Goal: Go to known website: Access a specific website the user already knows

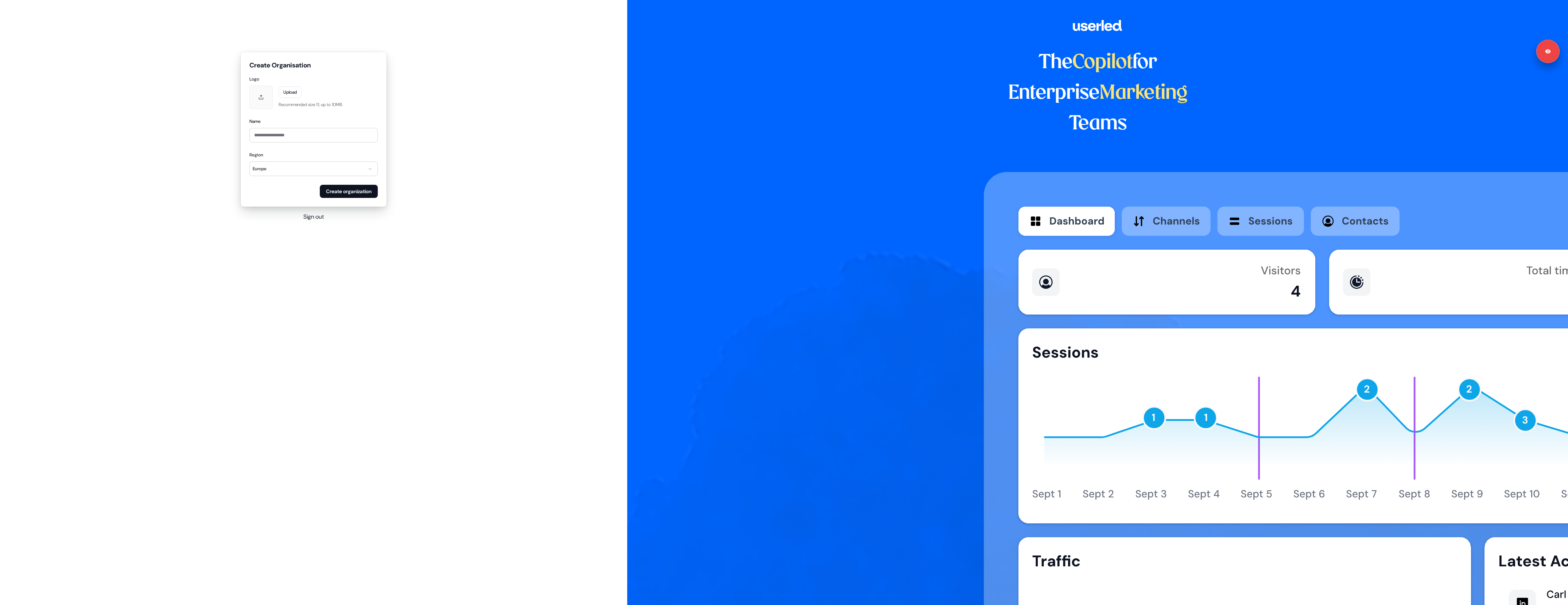
click at [310, 210] on div "**********" at bounding box center [313, 137] width 627 height 273
click at [312, 219] on button "Sign out" at bounding box center [313, 217] width 21 height 9
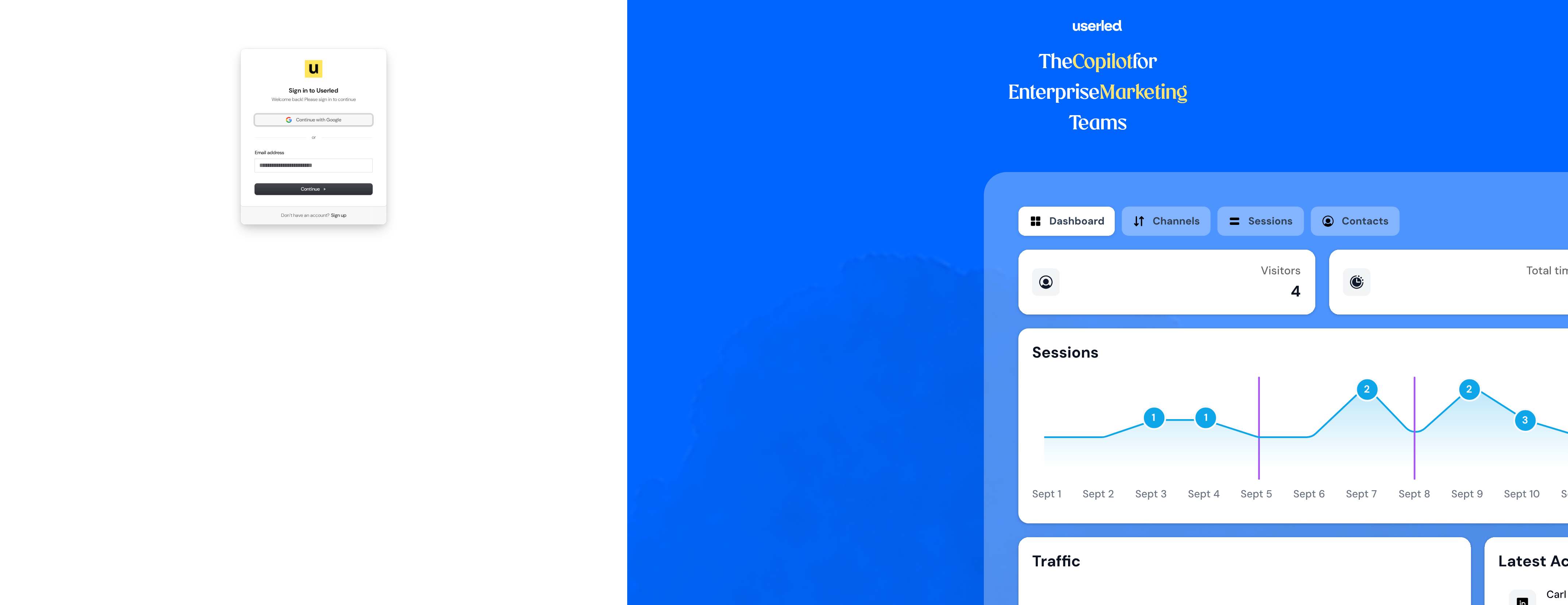
click at [308, 117] on span "Continue with Google" at bounding box center [319, 120] width 46 height 6
